Goal: Task Accomplishment & Management: Manage account settings

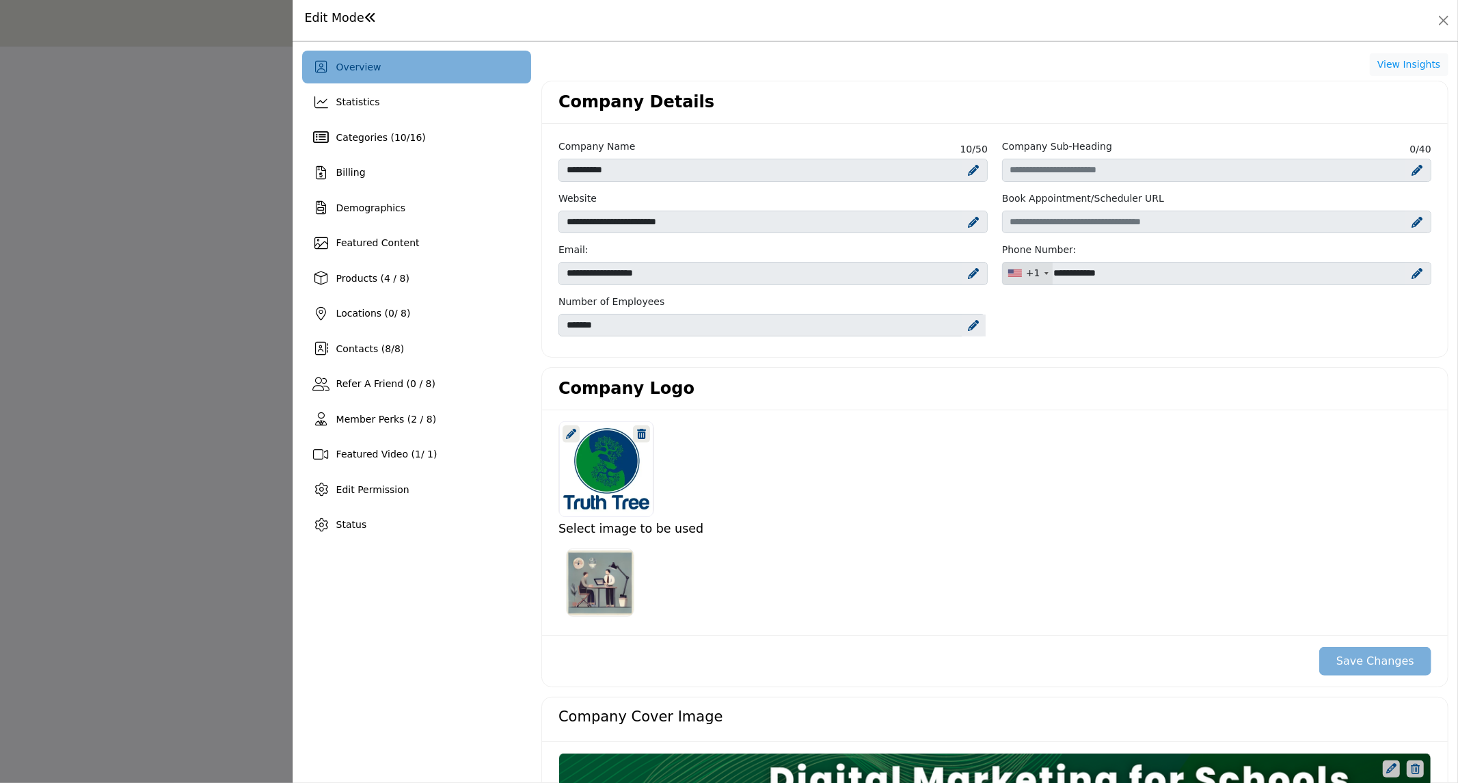
click at [216, 120] on div at bounding box center [729, 391] width 1458 height 783
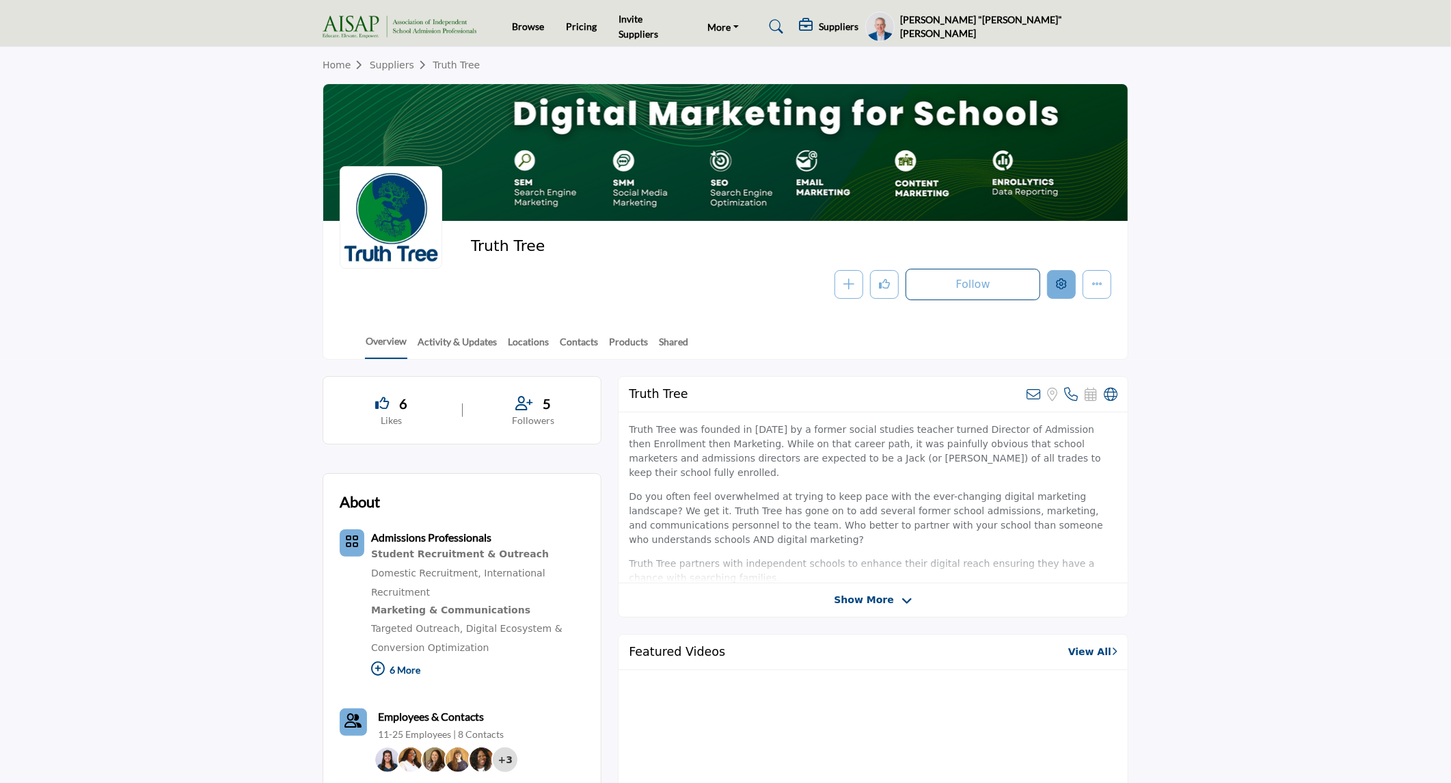
click at [1064, 288] on icon "Edit company" at bounding box center [1061, 283] width 11 height 11
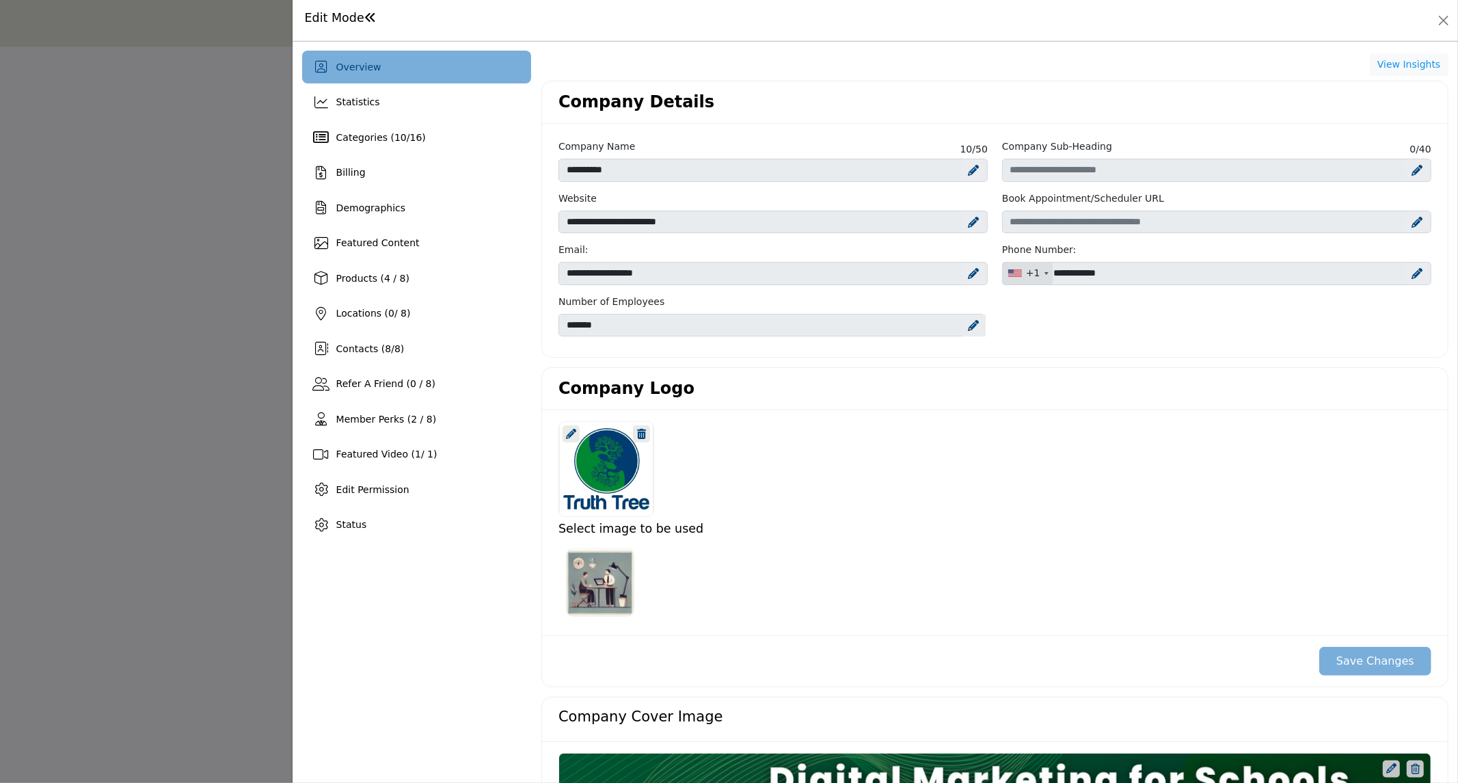
click at [180, 427] on div at bounding box center [729, 391] width 1458 height 783
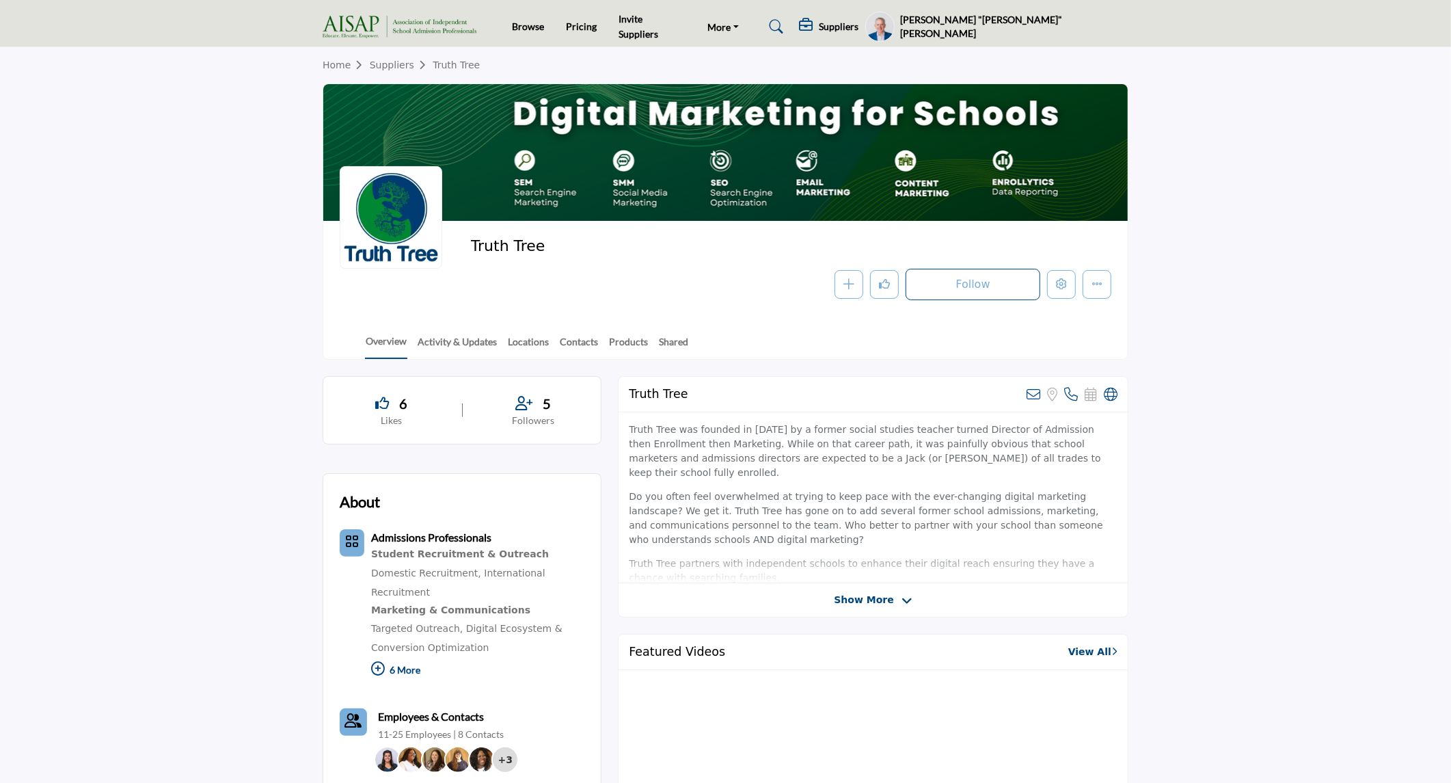
click at [1084, 29] on h5 "[PERSON_NAME] "[PERSON_NAME]" [PERSON_NAME]" at bounding box center [1014, 26] width 228 height 27
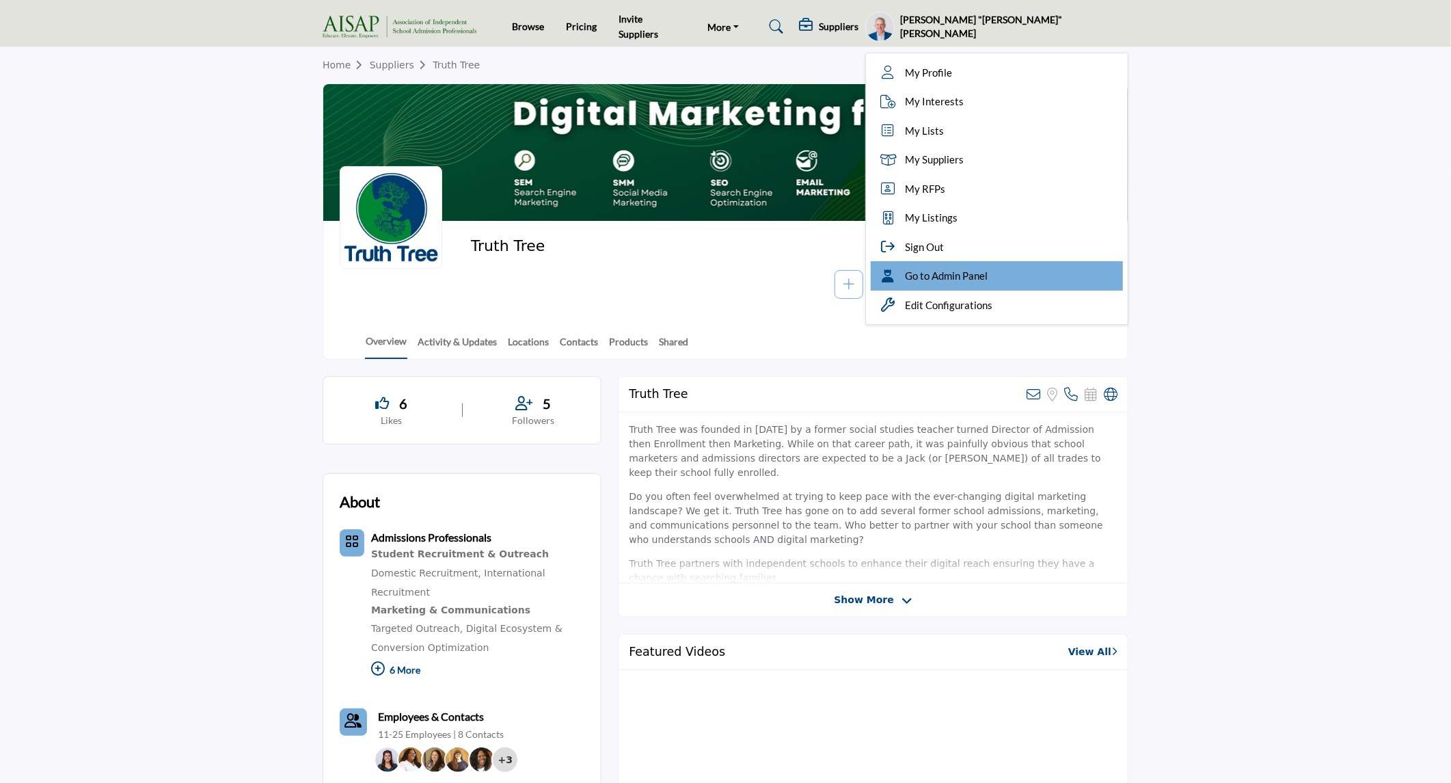
click at [988, 274] on span "Go to Admin Panel" at bounding box center [946, 276] width 83 height 16
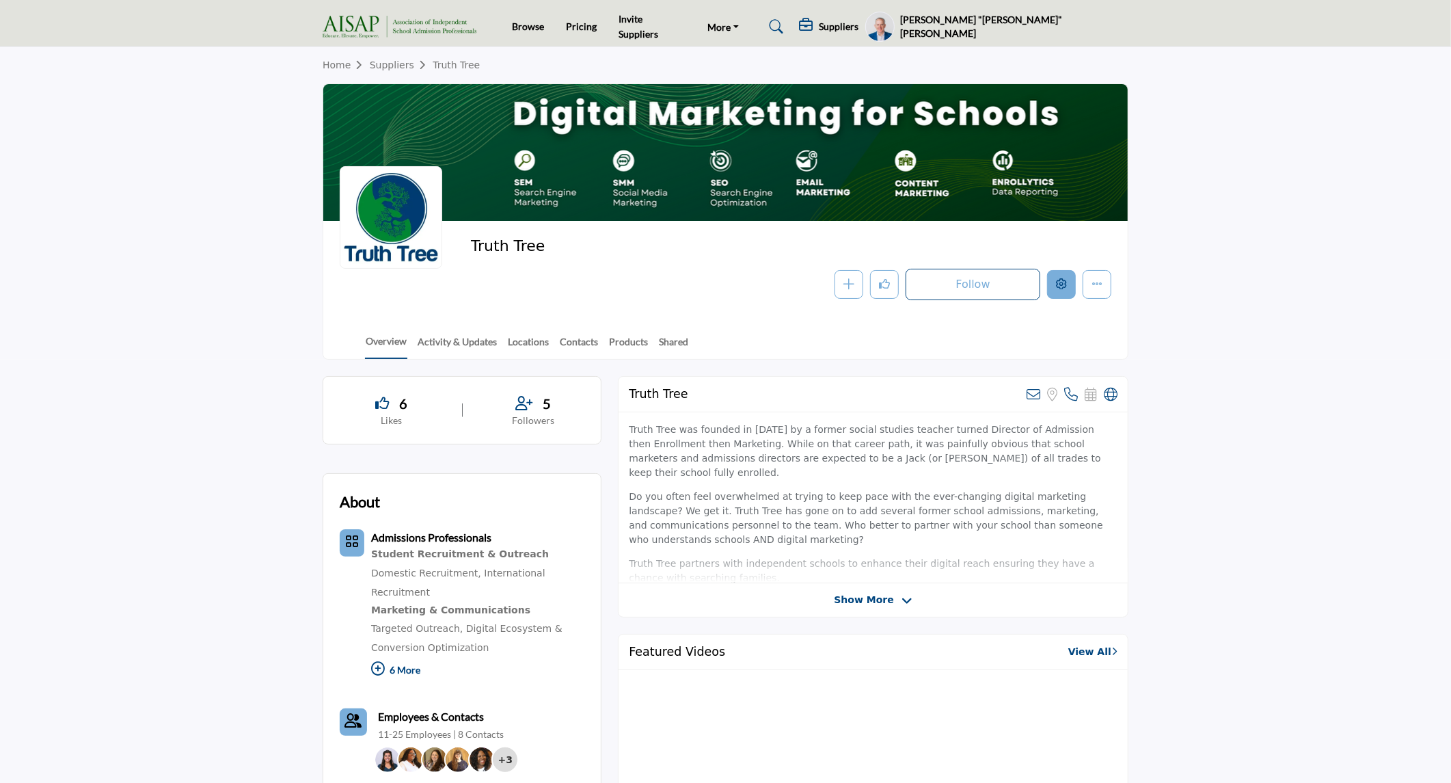
click at [1057, 289] on icon "Edit company" at bounding box center [1061, 283] width 11 height 11
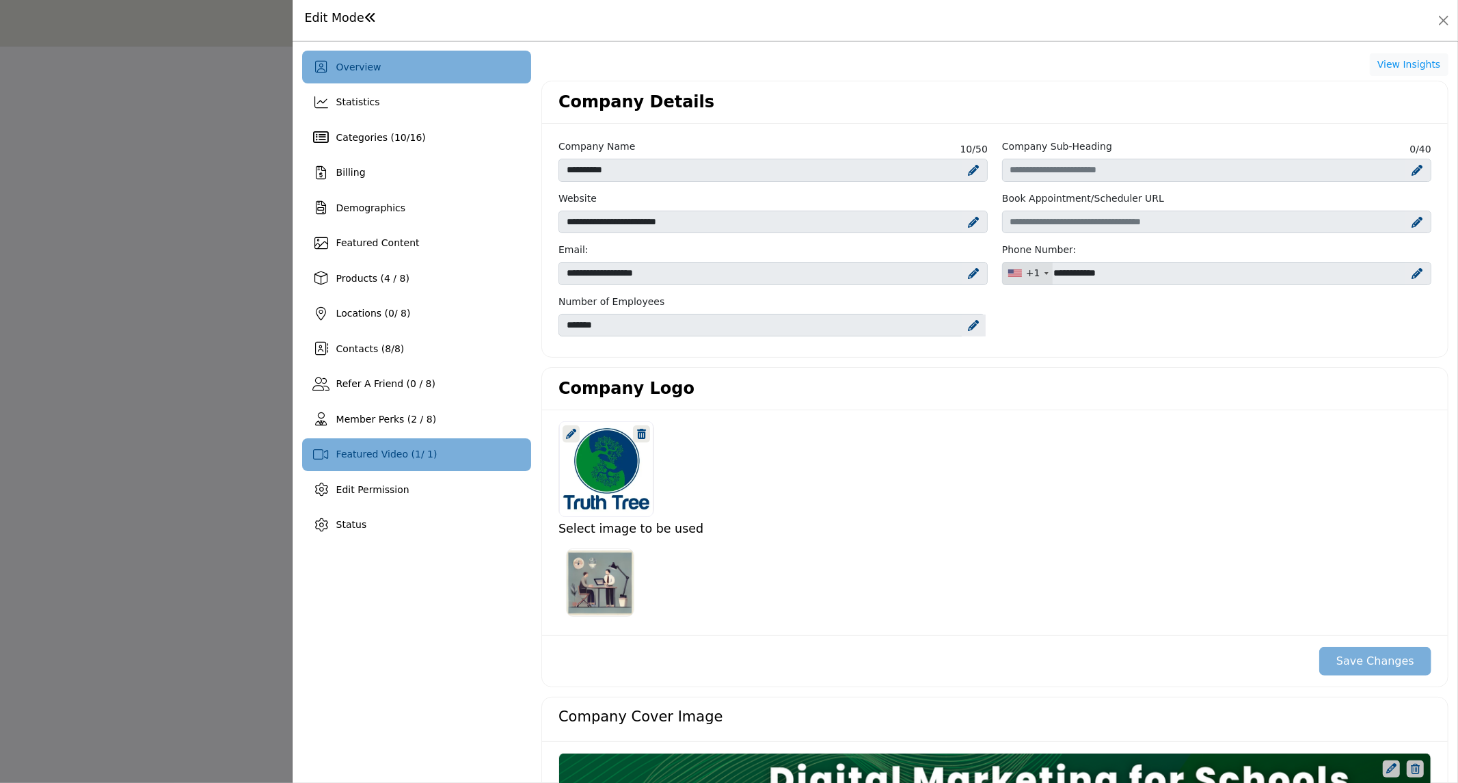
click at [374, 454] on span "Featured Video ( 1 / 1)" at bounding box center [386, 453] width 101 height 11
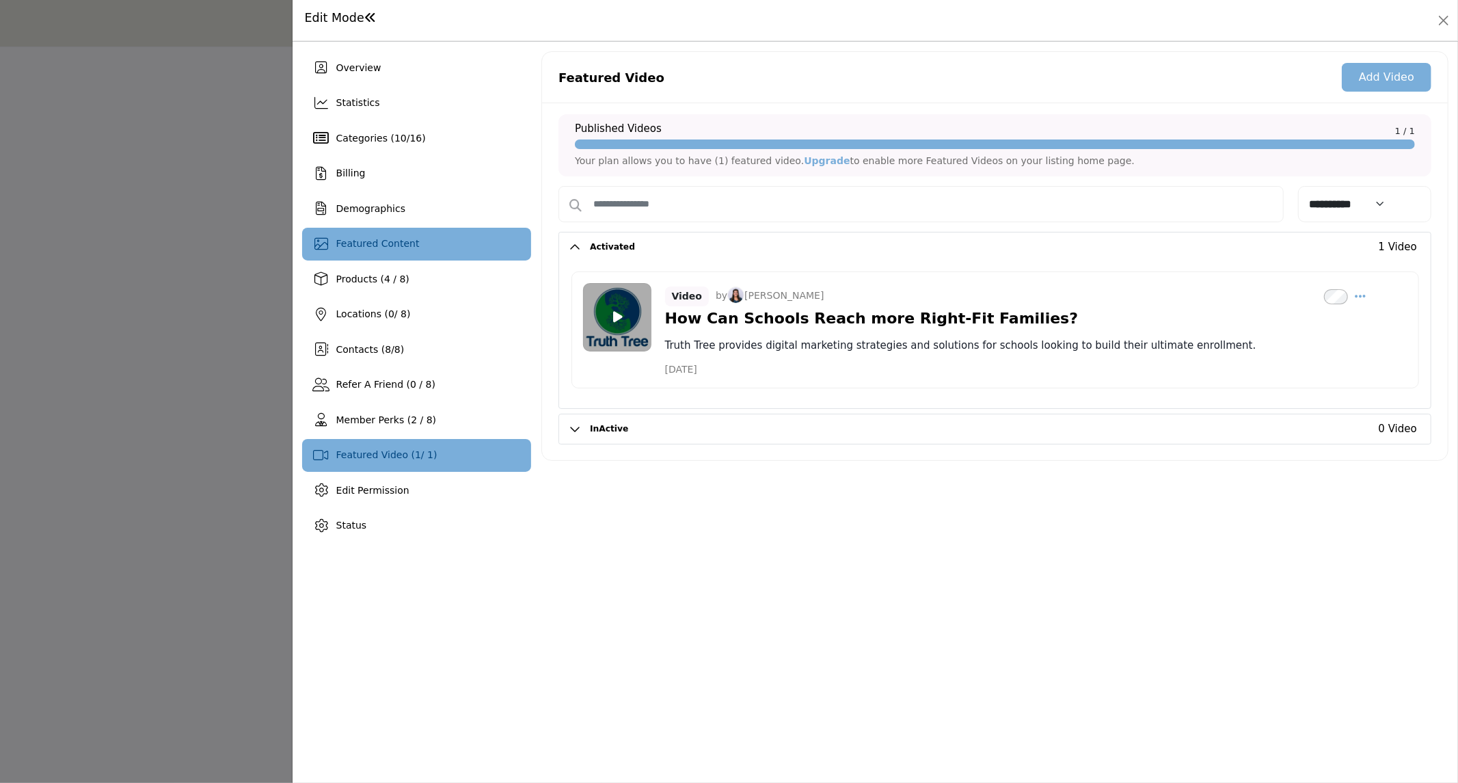
click at [390, 241] on span "Featured Content" at bounding box center [377, 243] width 83 height 11
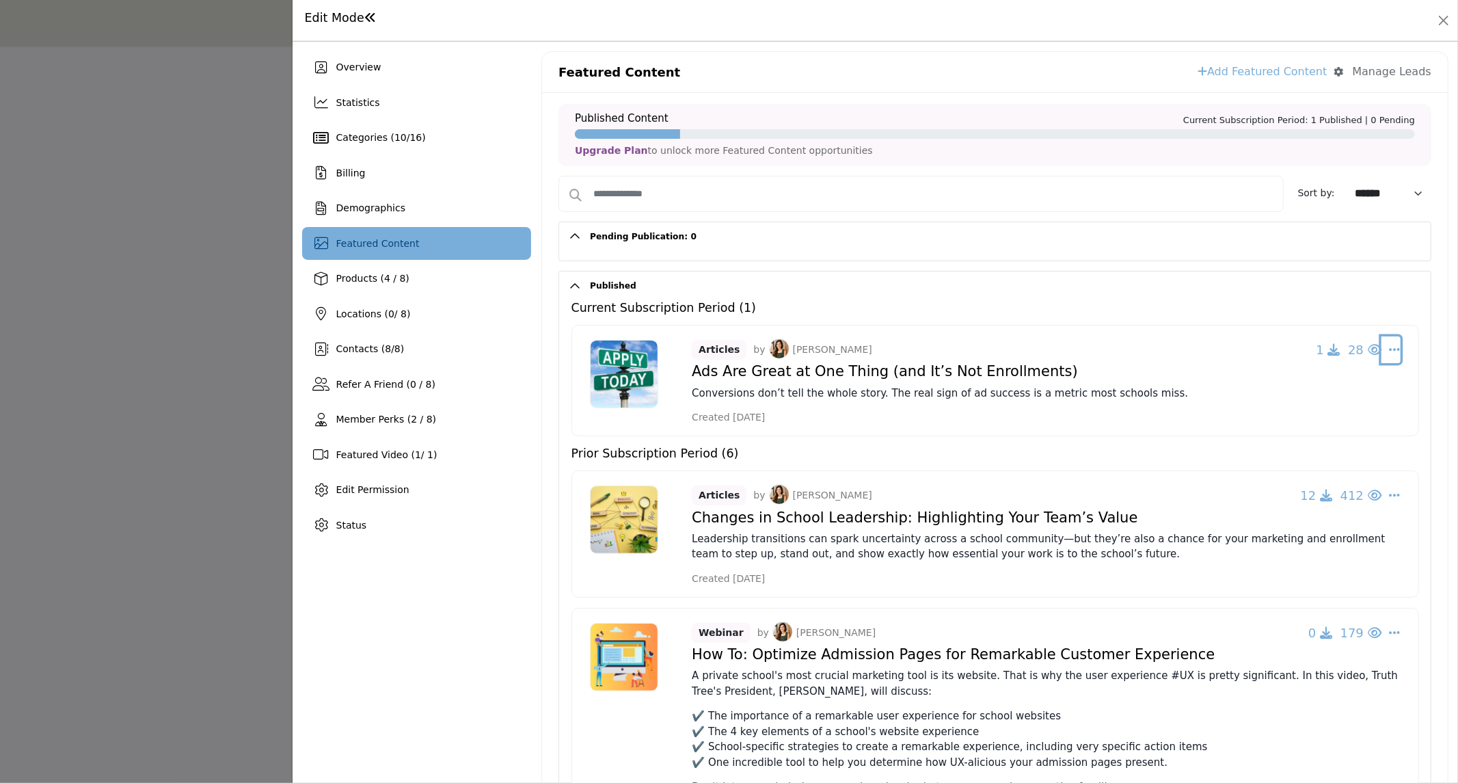
click at [1392, 351] on icon "Select Dropdown Options" at bounding box center [1394, 349] width 11 height 12
click at [1256, 487] on link "Edit" at bounding box center [1296, 482] width 167 height 25
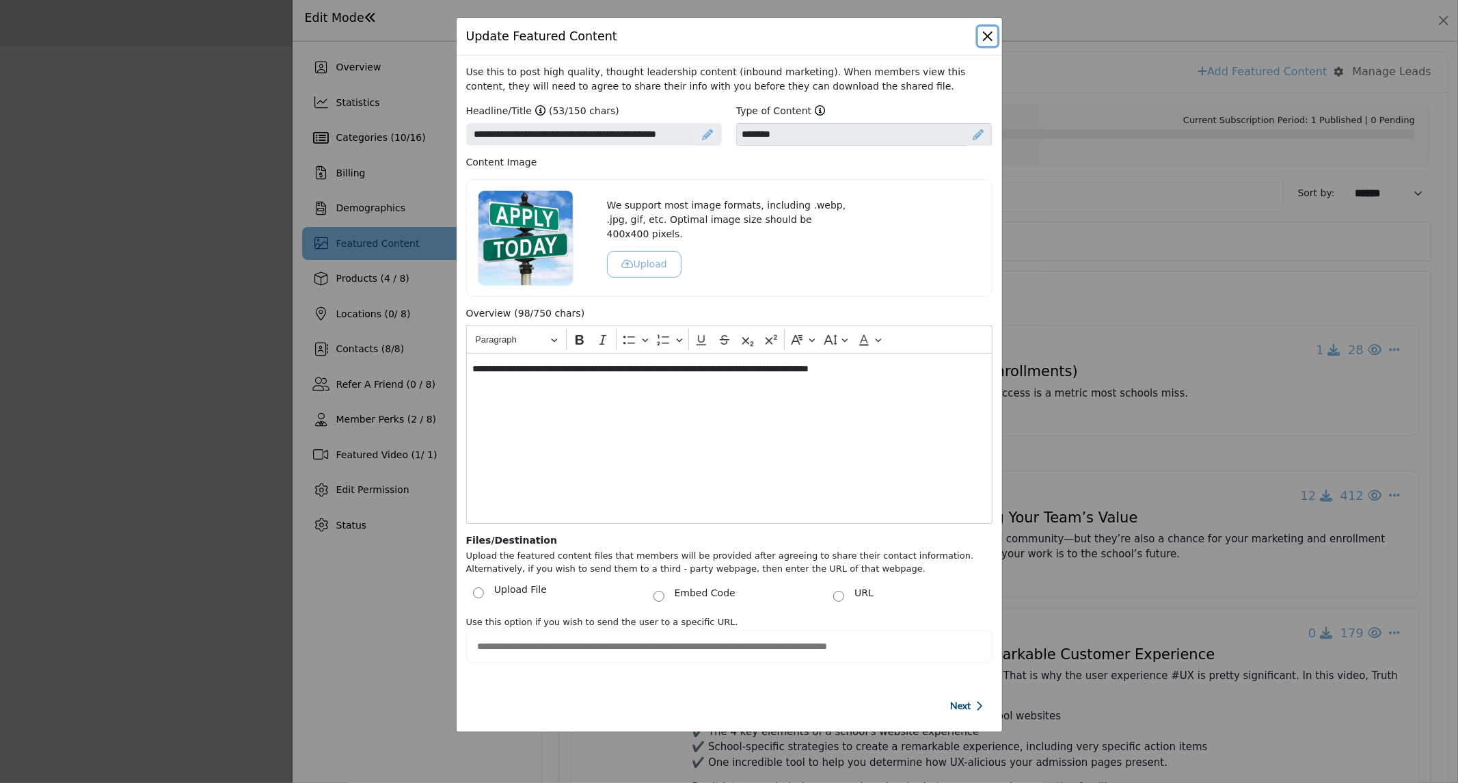
click at [986, 36] on button "Close" at bounding box center [987, 36] width 19 height 19
select select
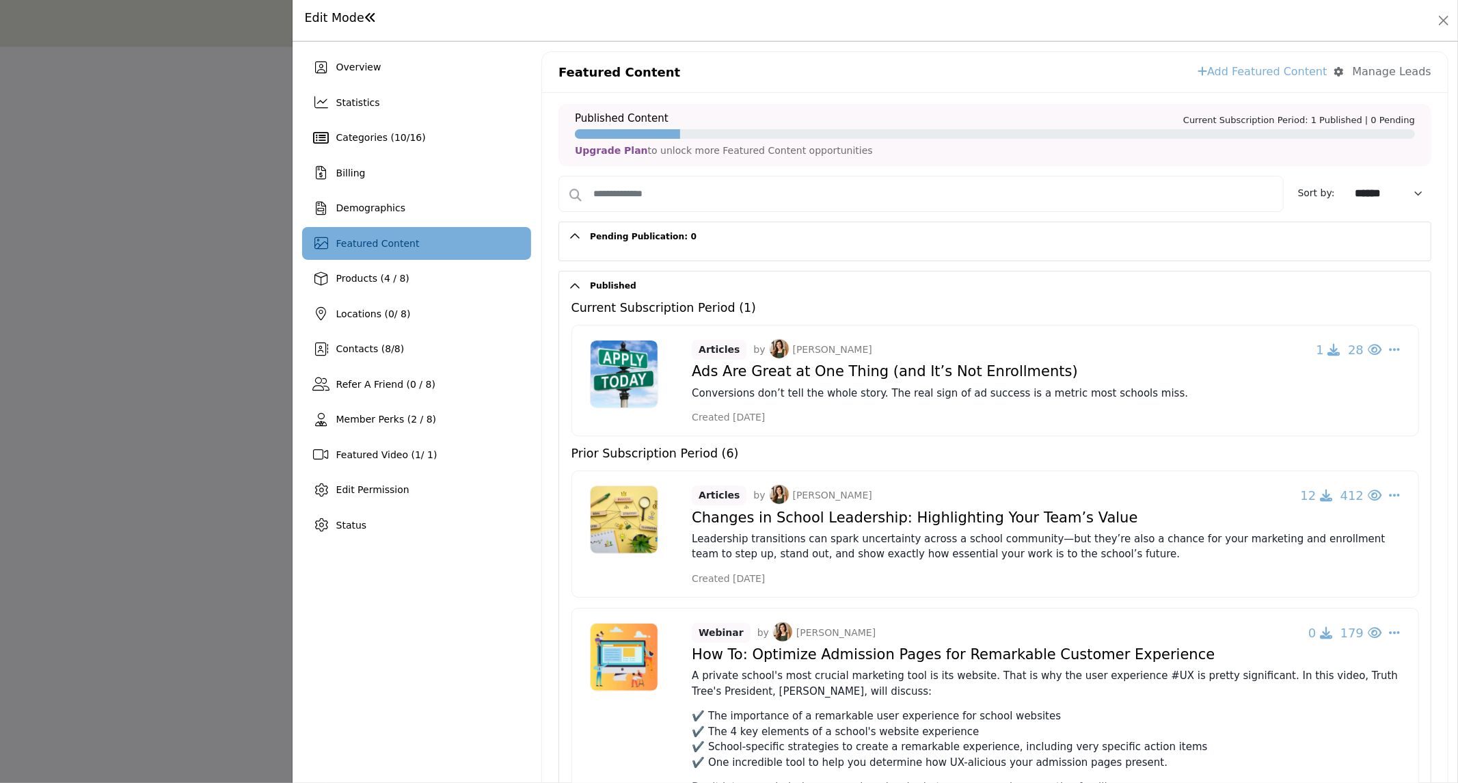
click at [124, 449] on div at bounding box center [729, 391] width 1458 height 783
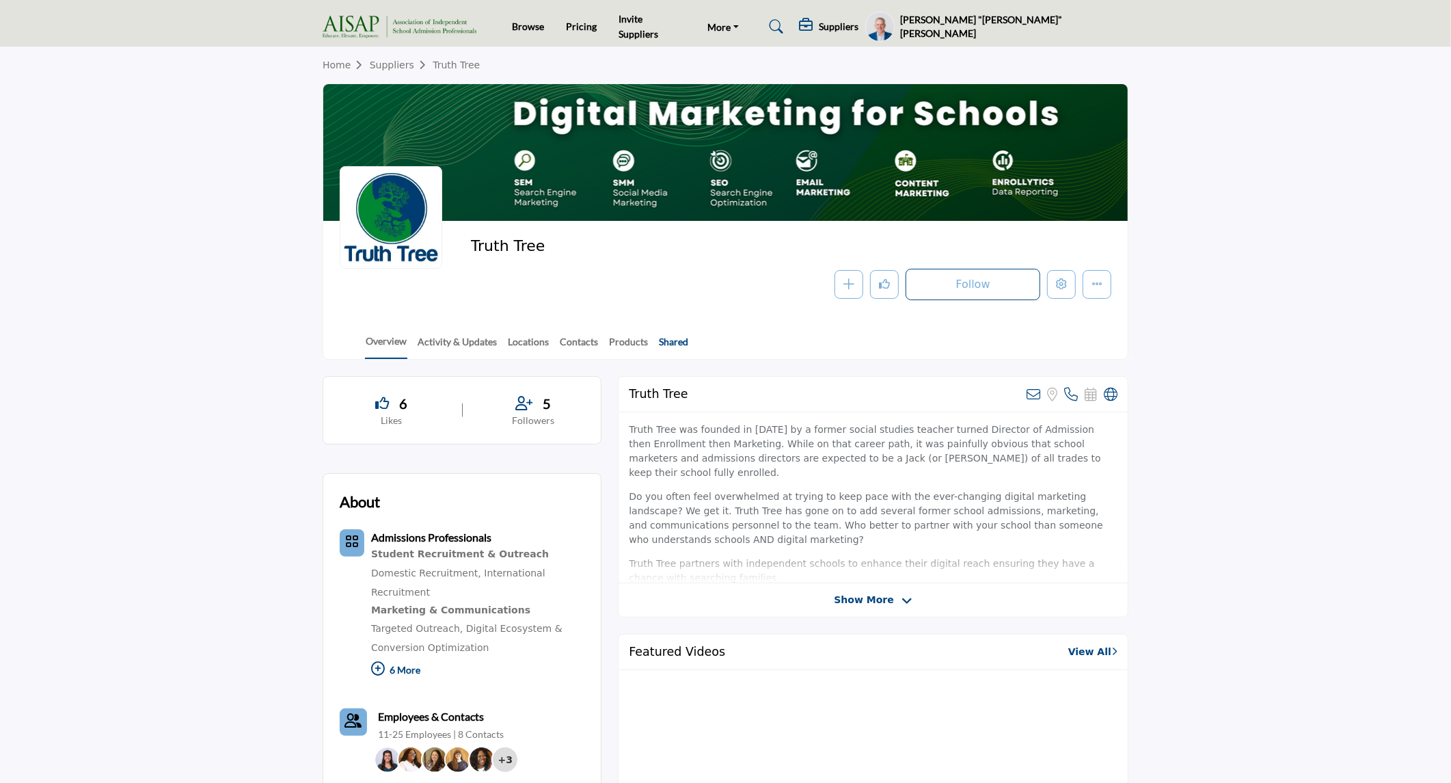
click at [677, 349] on link "Shared" at bounding box center [673, 346] width 31 height 24
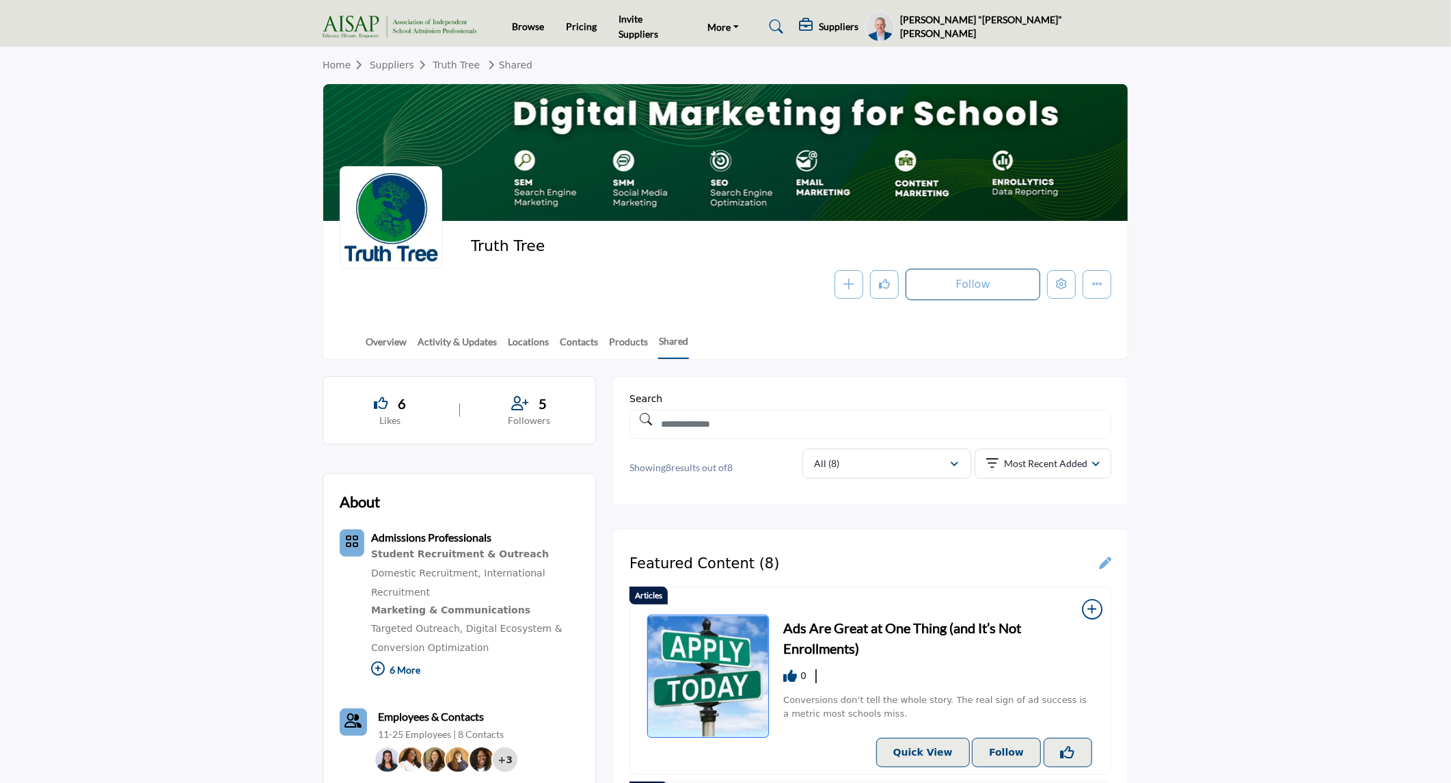
click at [838, 630] on h3 "Ads Are Great at One Thing (and It’s Not Enrollments)" at bounding box center [938, 637] width 311 height 41
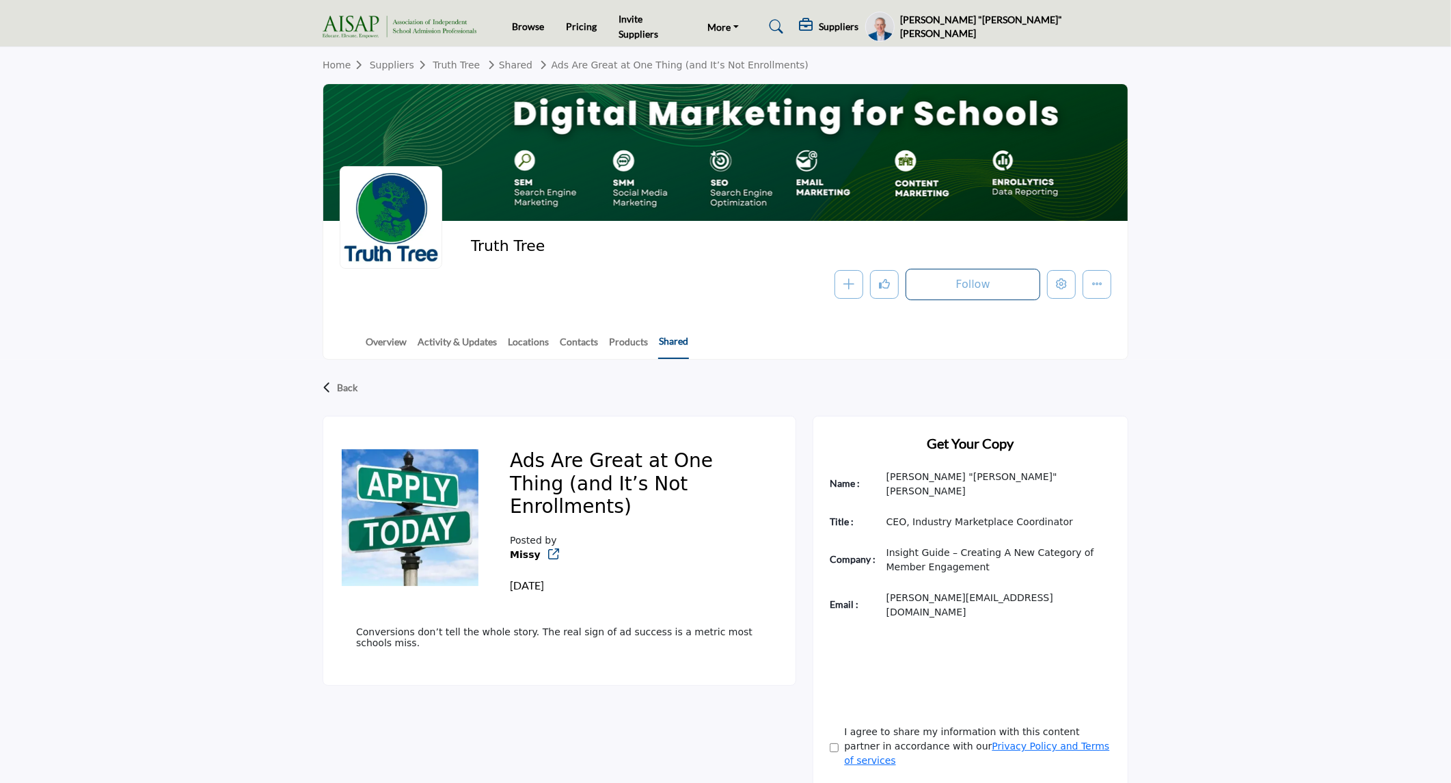
click at [677, 340] on link "Shared" at bounding box center [673, 346] width 31 height 25
